Goal: Navigation & Orientation: Find specific page/section

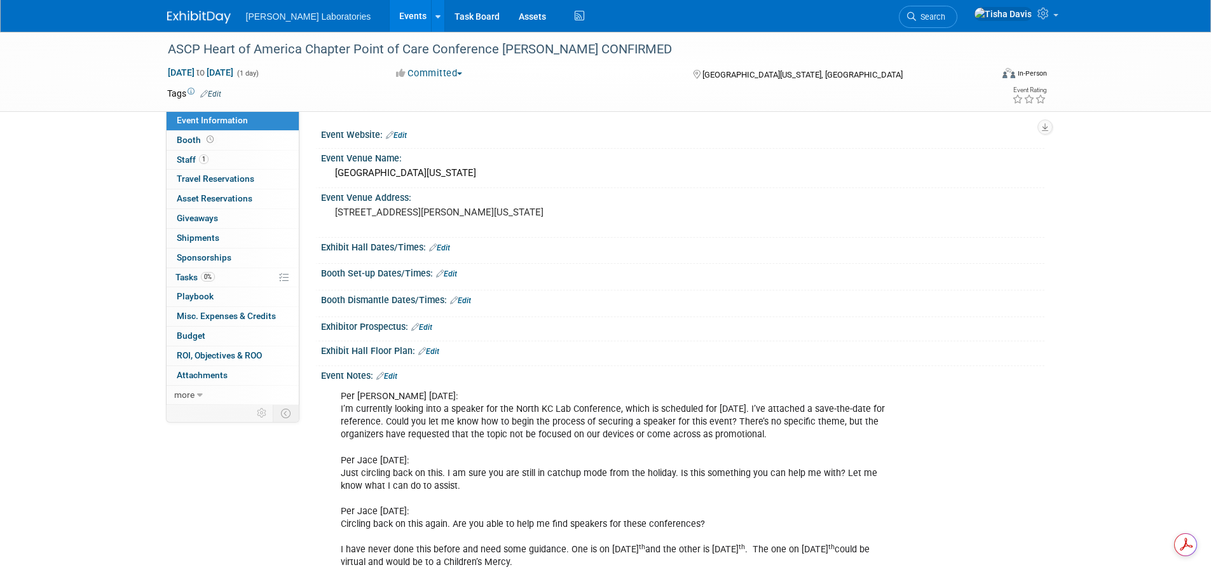
click at [390, 12] on link "Events" at bounding box center [413, 16] width 46 height 32
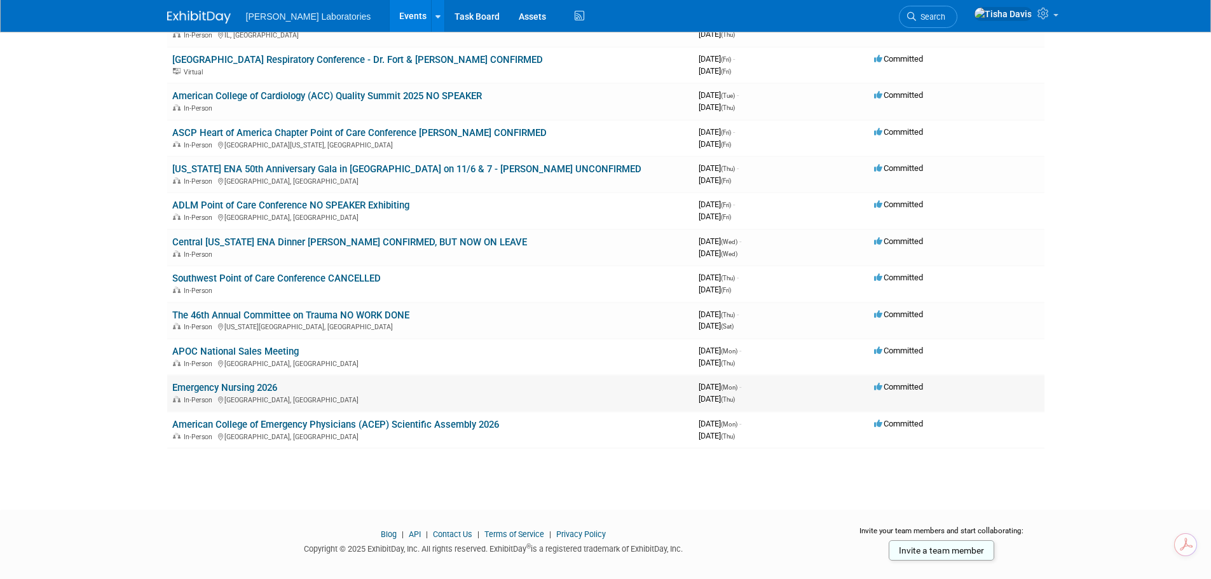
scroll to position [220, 0]
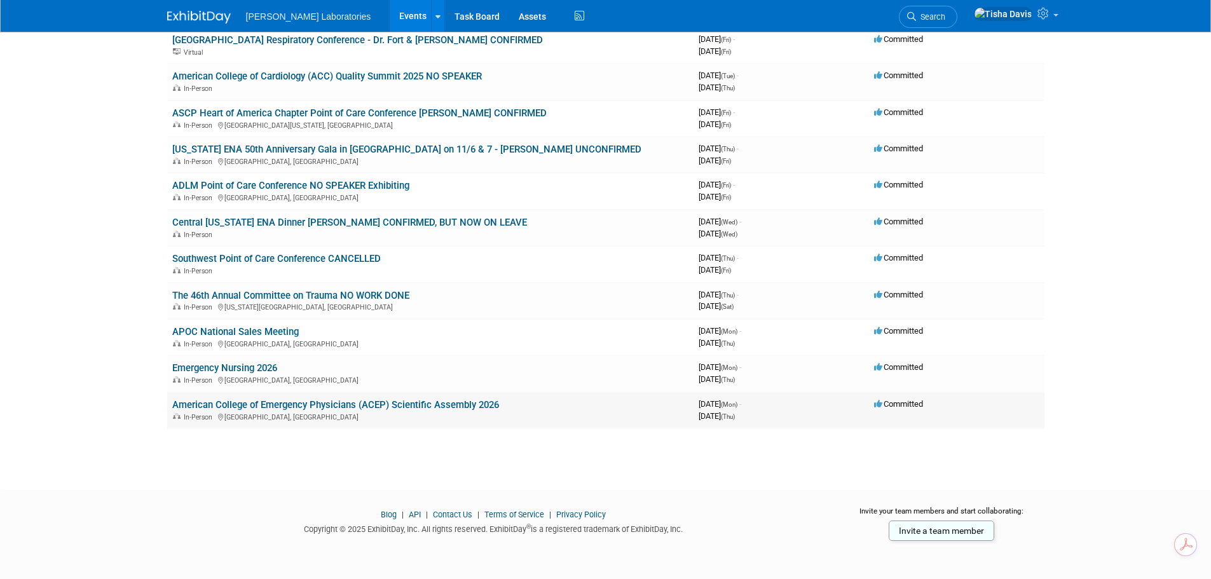
click at [595, 420] on div "In-Person [GEOGRAPHIC_DATA], [GEOGRAPHIC_DATA]" at bounding box center [430, 416] width 516 height 10
drag, startPoint x: 166, startPoint y: 402, endPoint x: 515, endPoint y: 403, distance: 348.2
click at [515, 403] on td "American College of Emergency Physicians (ACEP) Scientific Assembly 2026 In-Per…" at bounding box center [430, 410] width 526 height 36
copy link "American College of Emergency Physicians (ACEP) Scientific Assembly 2026"
